Goal: Transaction & Acquisition: Purchase product/service

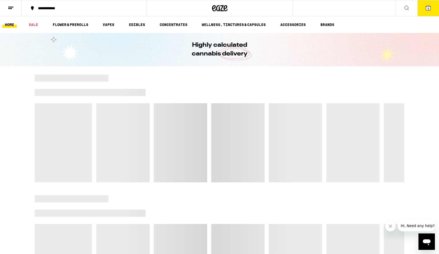
click at [432, 11] on button "3" at bounding box center [428, 8] width 22 height 16
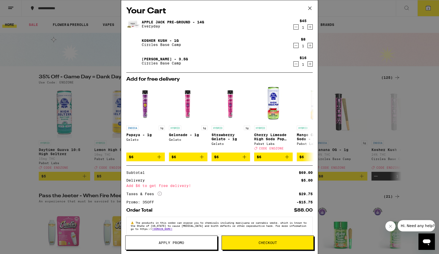
click at [295, 47] on icon "Decrement" at bounding box center [295, 45] width 5 height 6
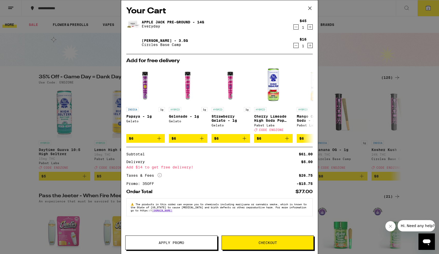
click at [294, 46] on icon "Decrement" at bounding box center [295, 45] width 5 height 6
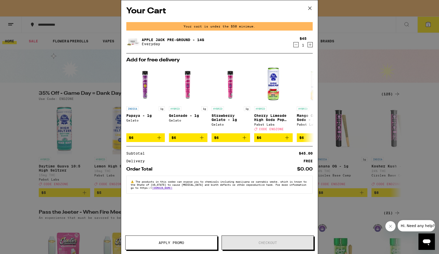
click at [294, 45] on icon "Decrement" at bounding box center [295, 45] width 5 height 6
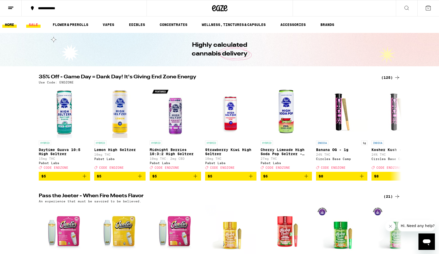
click at [40, 25] on link "SALE" at bounding box center [33, 25] width 14 height 6
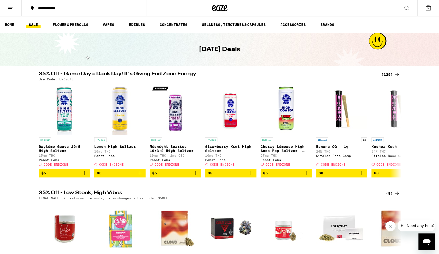
click at [8, 11] on button at bounding box center [11, 8] width 22 height 16
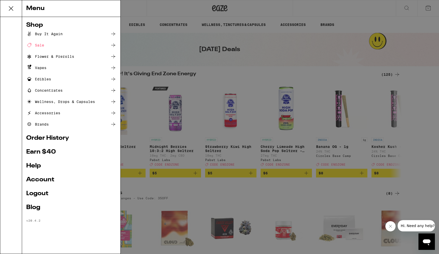
click at [33, 152] on link "Earn $ 40" at bounding box center [71, 152] width 90 height 6
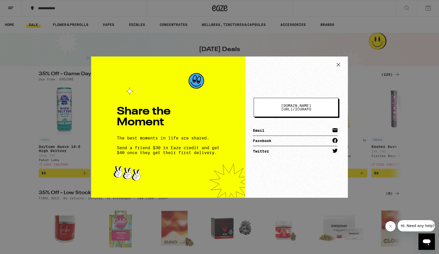
click at [297, 128] on link "Email" at bounding box center [295, 130] width 85 height 10
click at [340, 66] on icon at bounding box center [338, 65] width 8 height 8
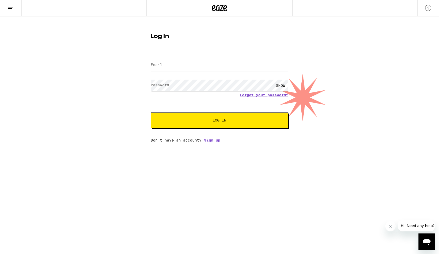
type input "[EMAIL_ADDRESS][DOMAIN_NAME]"
click at [219, 121] on button "Log In" at bounding box center [219, 119] width 137 height 15
